Goal: Task Accomplishment & Management: Manage account settings

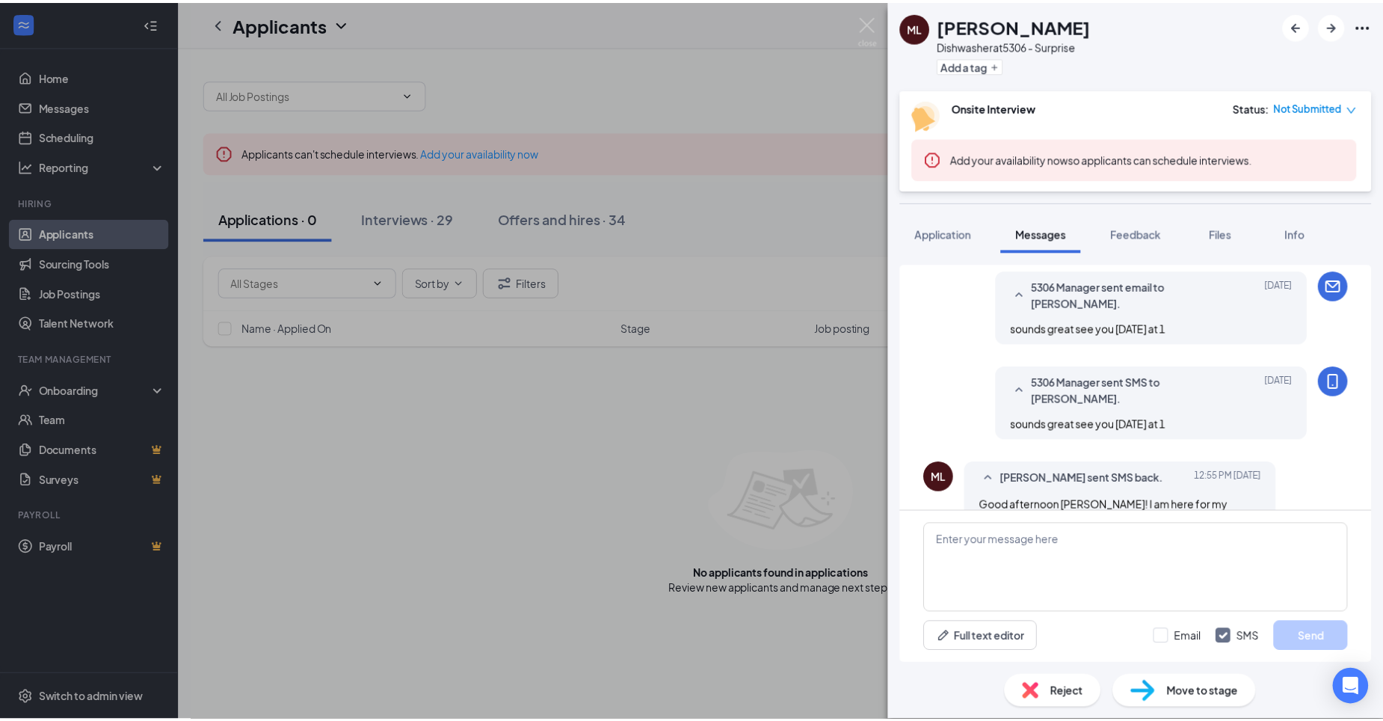
scroll to position [1142, 0]
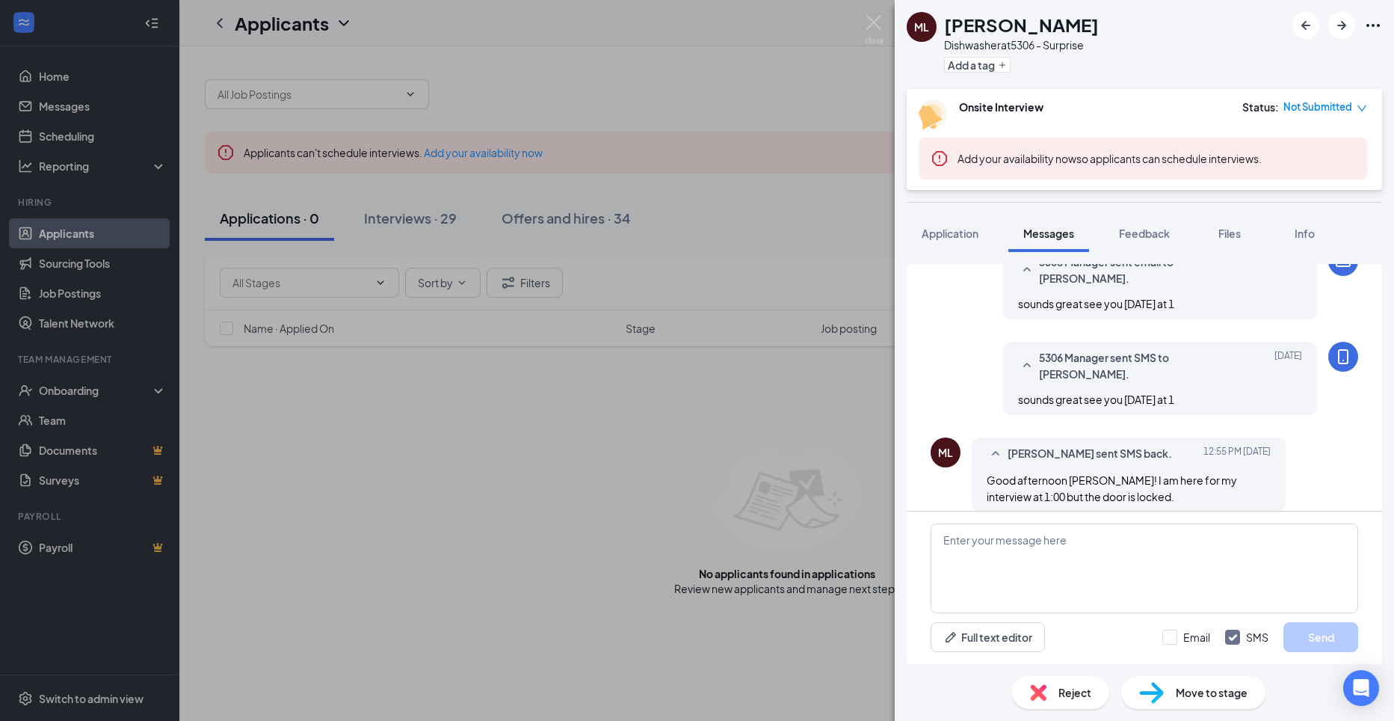
click at [943, 21] on div "ML [PERSON_NAME] at 5306 - Surprise Add a tag" at bounding box center [1003, 44] width 192 height 65
click at [926, 34] on div "ML" at bounding box center [922, 27] width 30 height 30
click at [974, 36] on h1 "[PERSON_NAME]" at bounding box center [1021, 24] width 155 height 25
drag, startPoint x: 974, startPoint y: 36, endPoint x: 925, endPoint y: 31, distance: 49.6
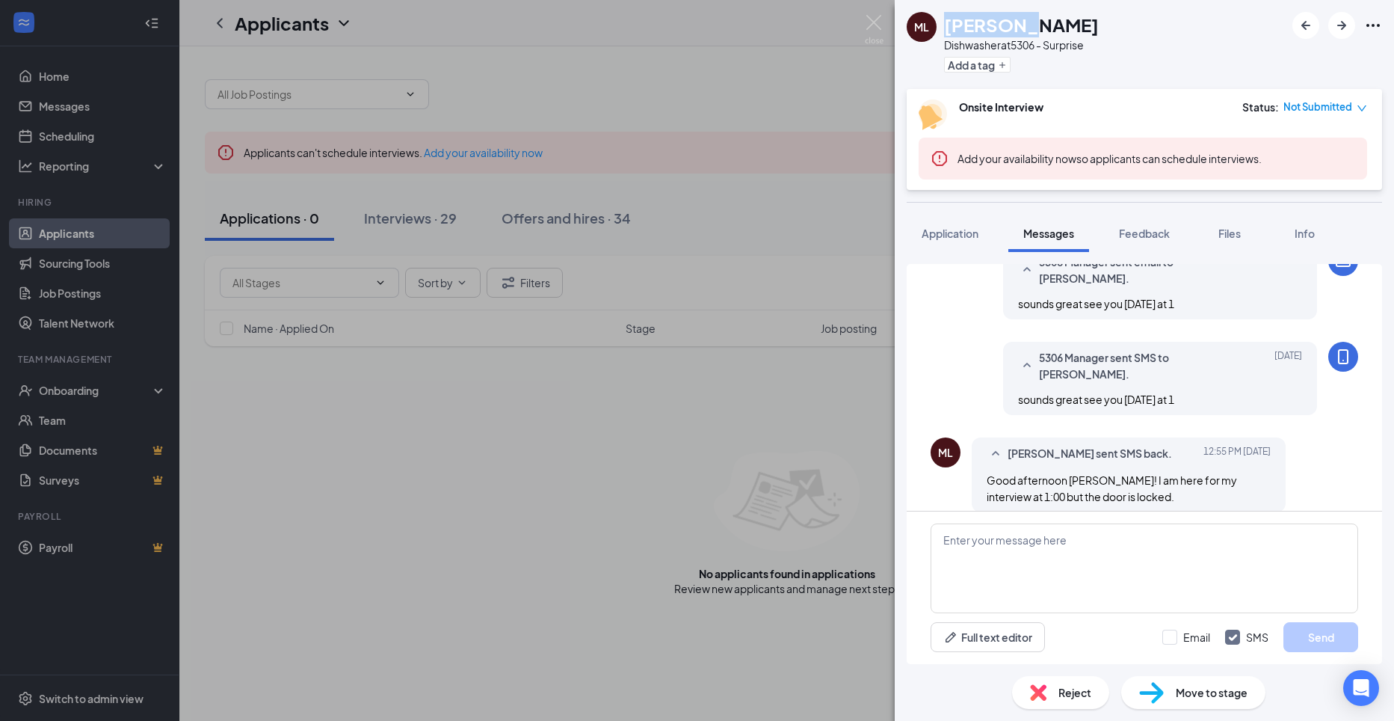
click at [925, 31] on div "ML" at bounding box center [921, 26] width 15 height 15
click at [393, 217] on div "ML [PERSON_NAME] at 5306 - Surprise Add a tag Onsite Interview Status : Not Sub…" at bounding box center [697, 360] width 1394 height 721
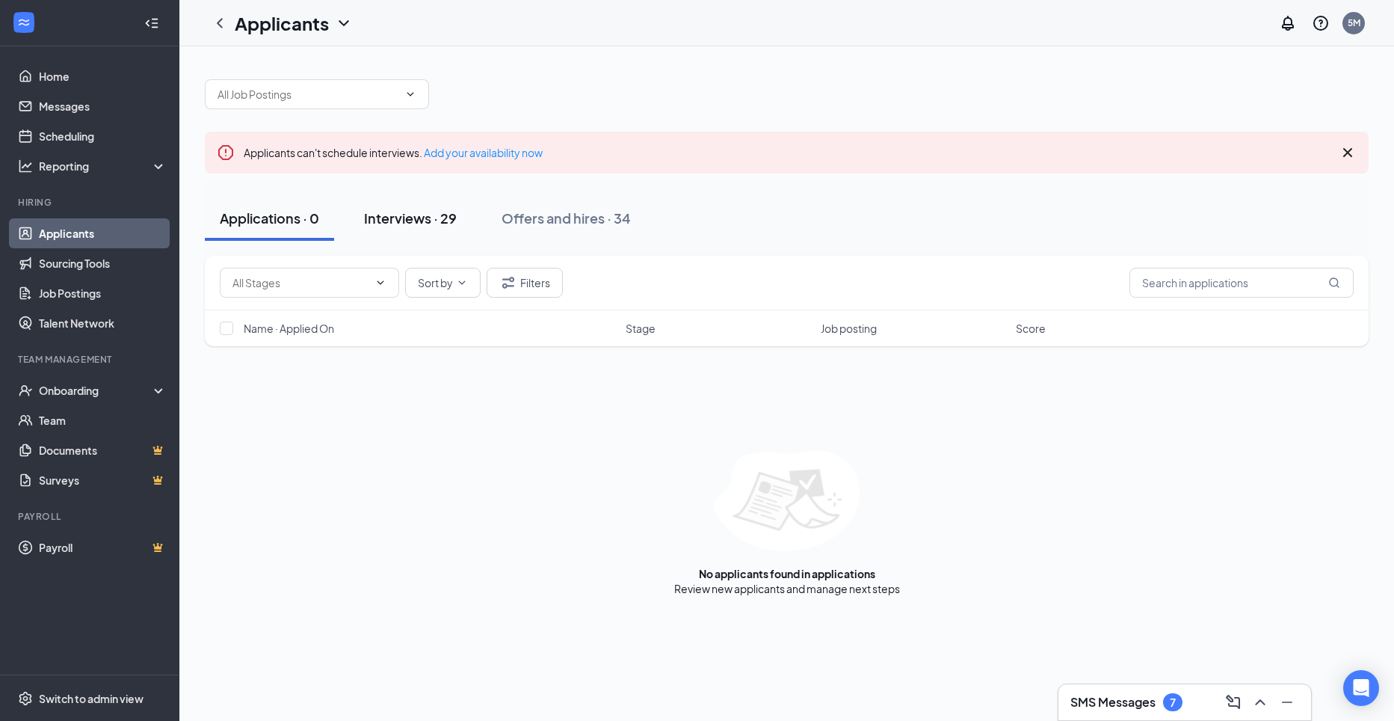
click at [408, 221] on div "Interviews · 29" at bounding box center [410, 218] width 93 height 19
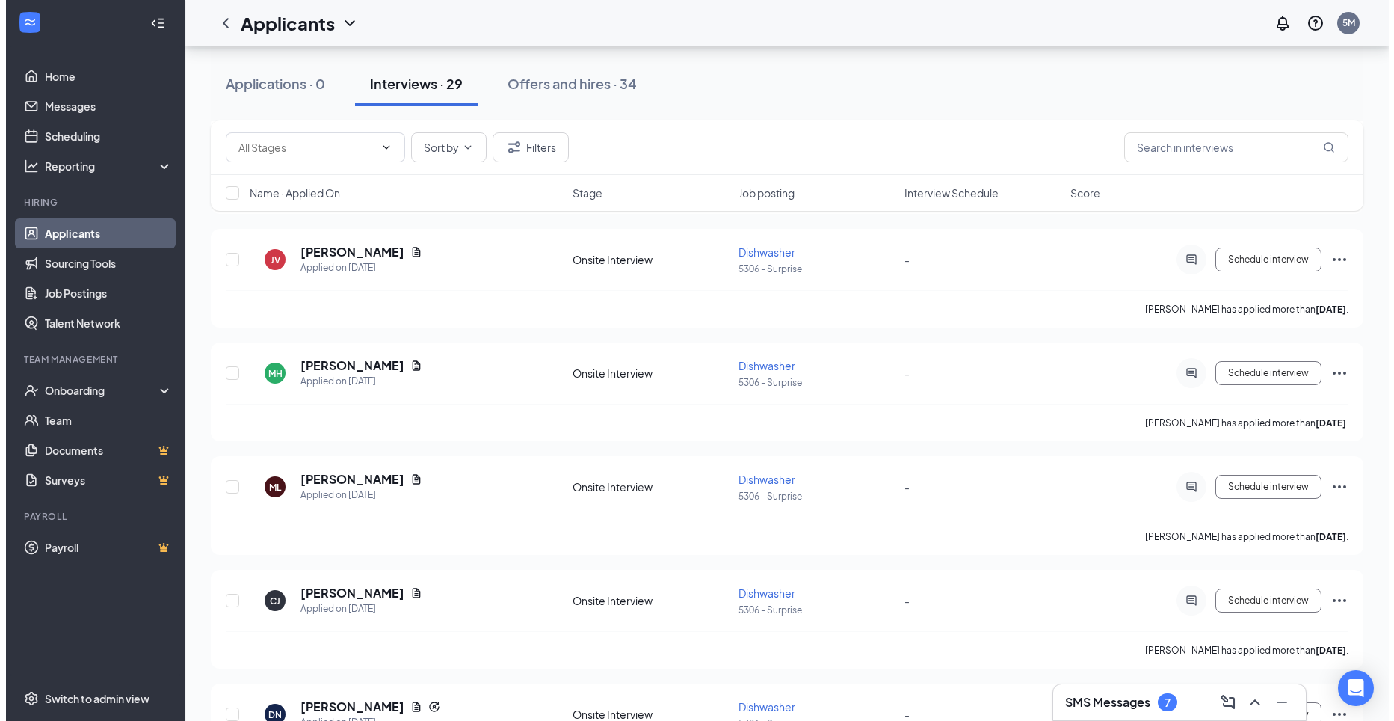
scroll to position [920, 0]
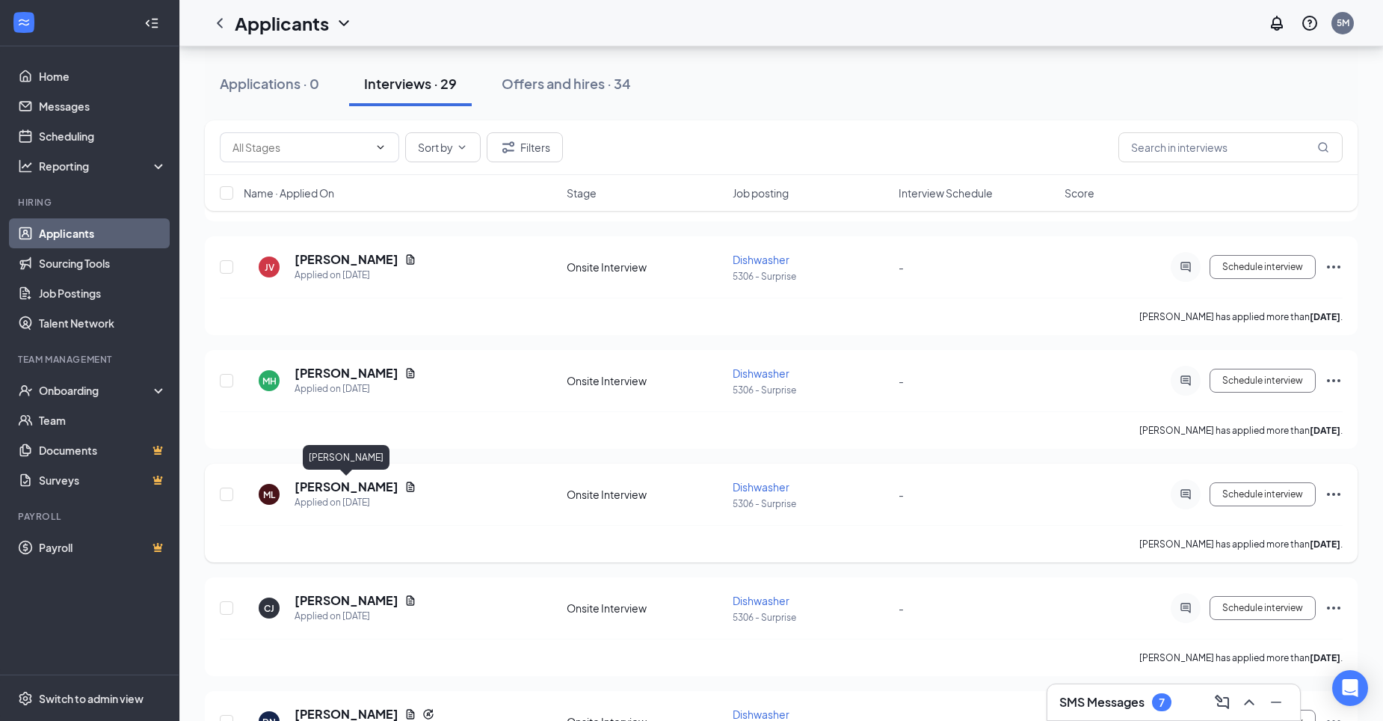
click at [349, 485] on h5 "[PERSON_NAME]" at bounding box center [347, 487] width 104 height 16
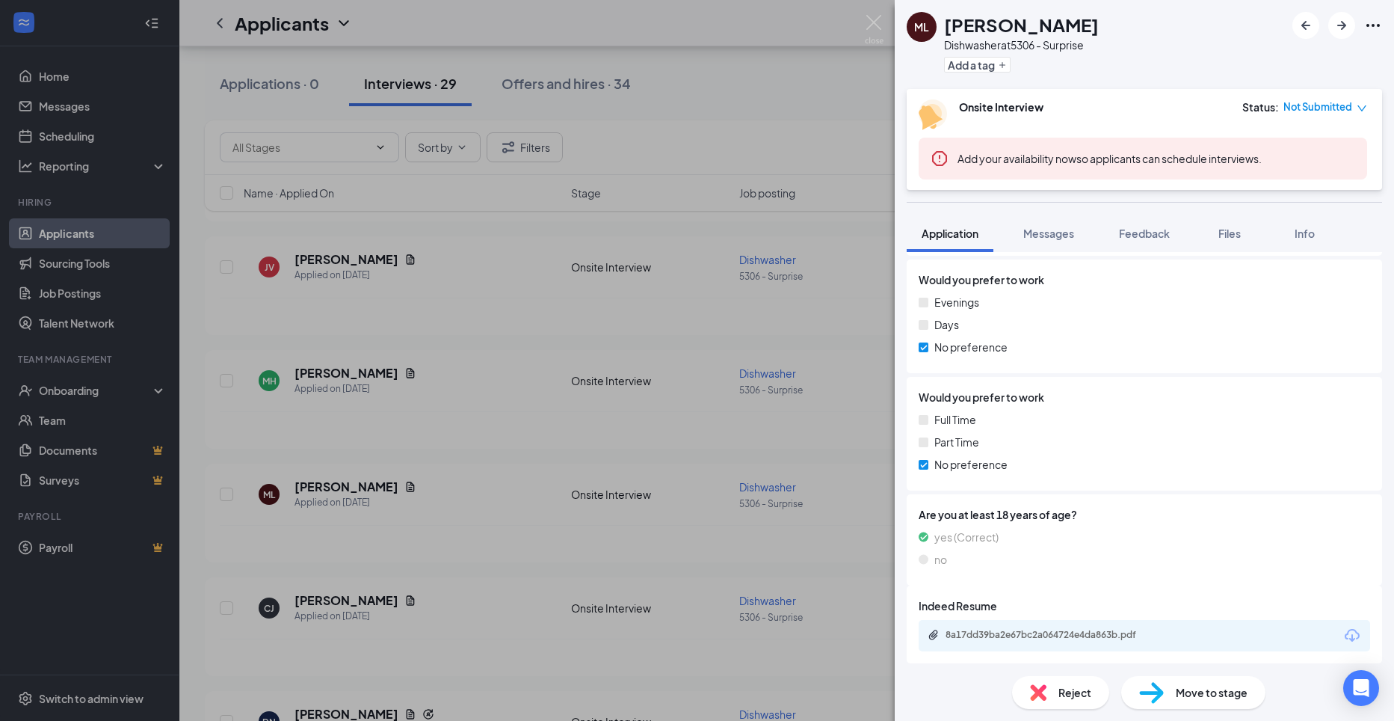
scroll to position [1370, 0]
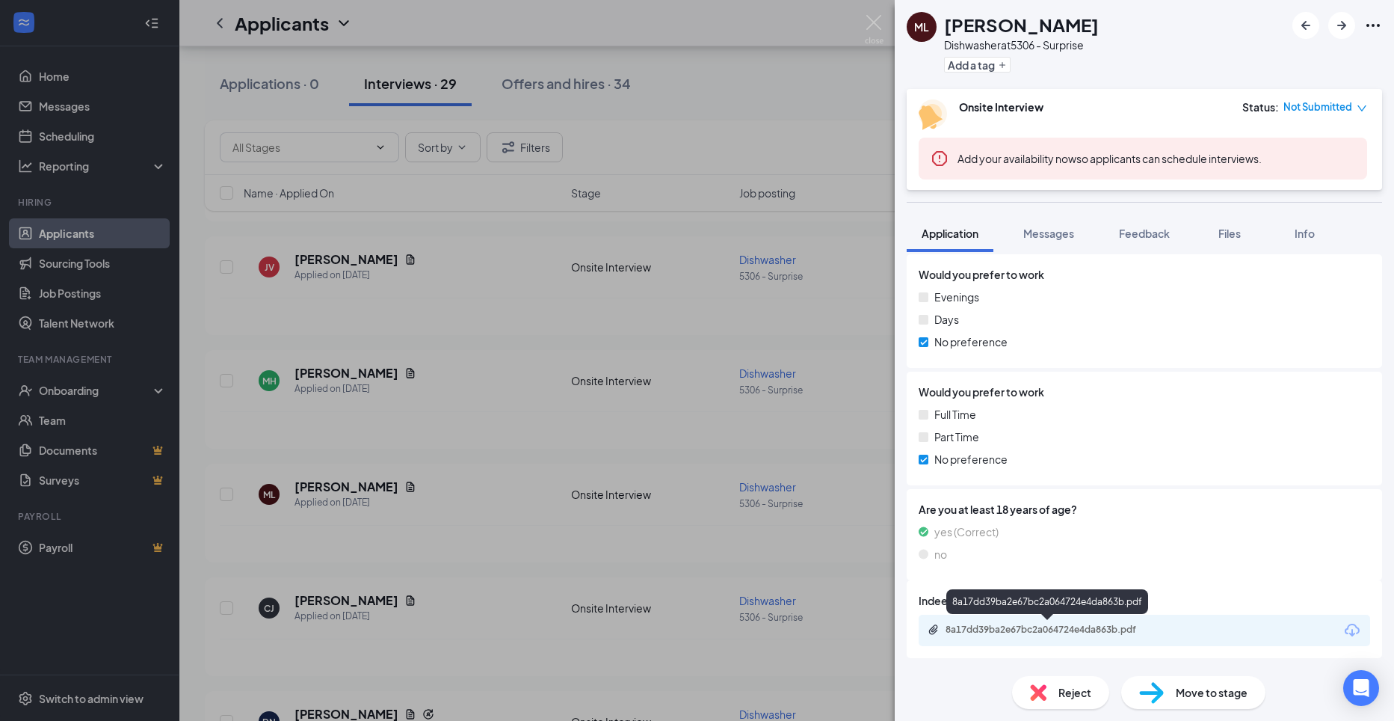
click at [1078, 633] on div "8a17dd39ba2e67bc2a064724e4da863b.pdf" at bounding box center [1050, 630] width 209 height 12
